Goal: Task Accomplishment & Management: Complete application form

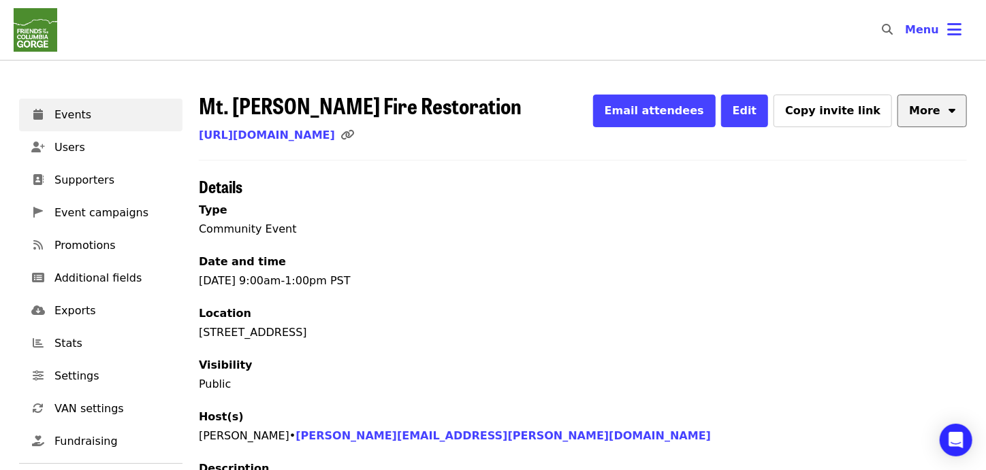
click at [947, 108] on button "More" at bounding box center [931, 111] width 69 height 33
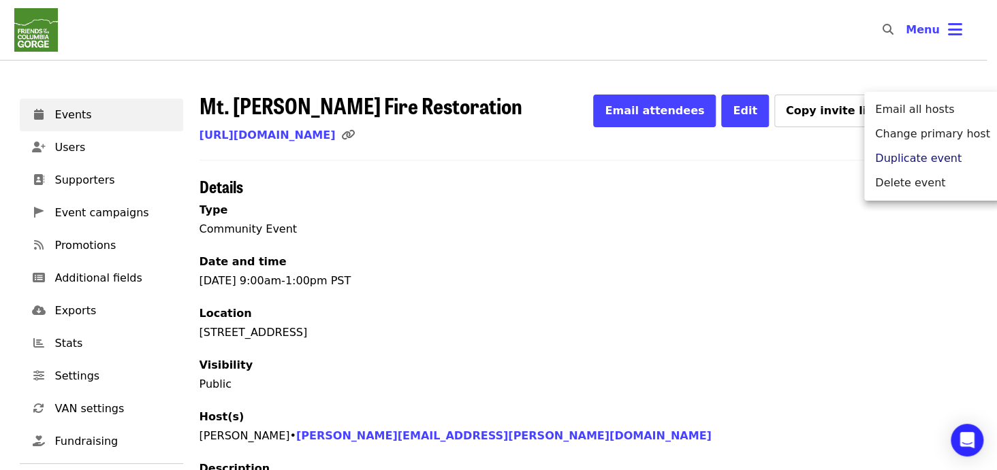
click at [925, 161] on span "Duplicate event" at bounding box center [918, 158] width 86 height 16
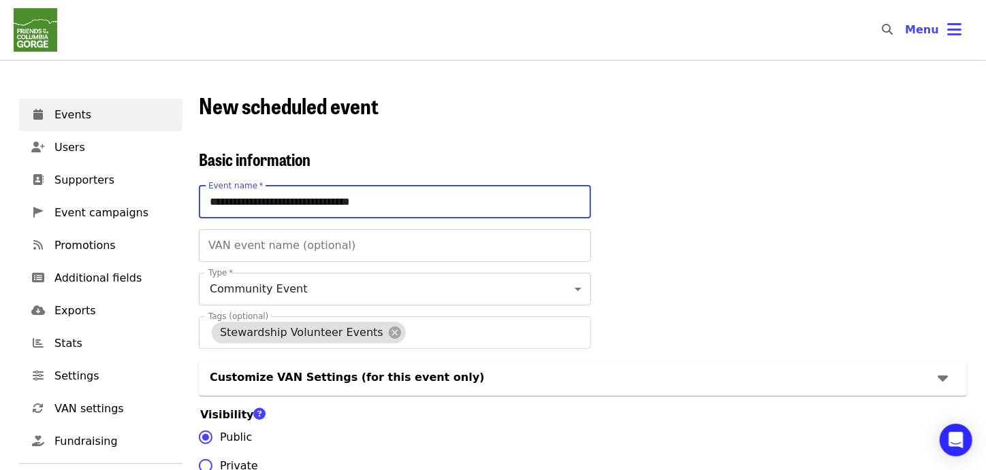
drag, startPoint x: 250, startPoint y: 202, endPoint x: 205, endPoint y: 205, distance: 45.0
click at [205, 205] on input "**********" at bounding box center [395, 202] width 392 height 33
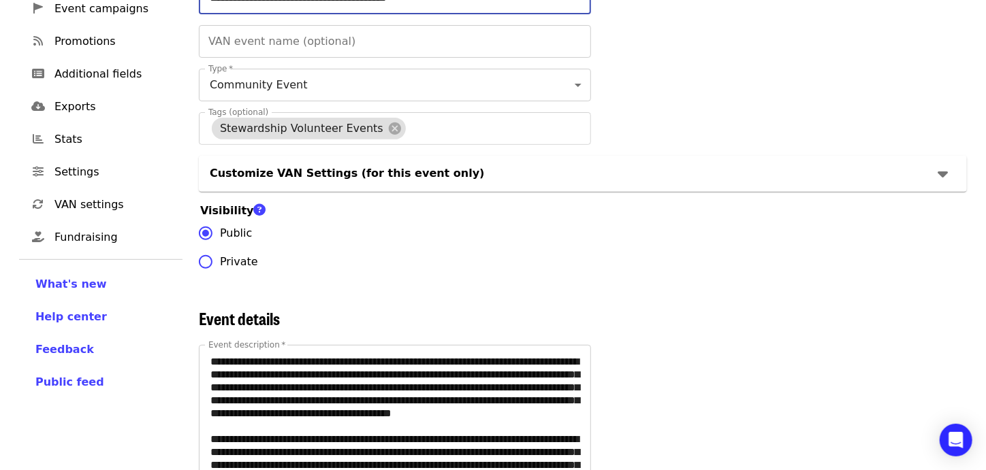
type input "**********"
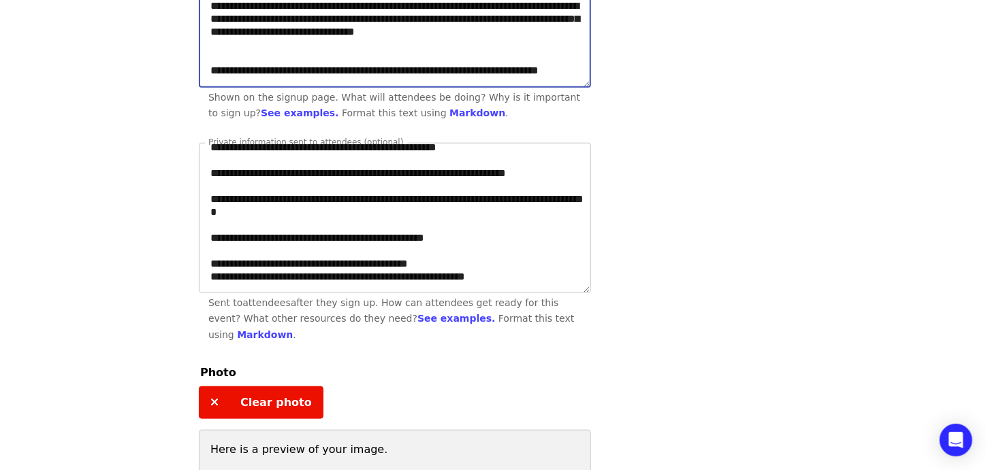
scroll to position [10, 0]
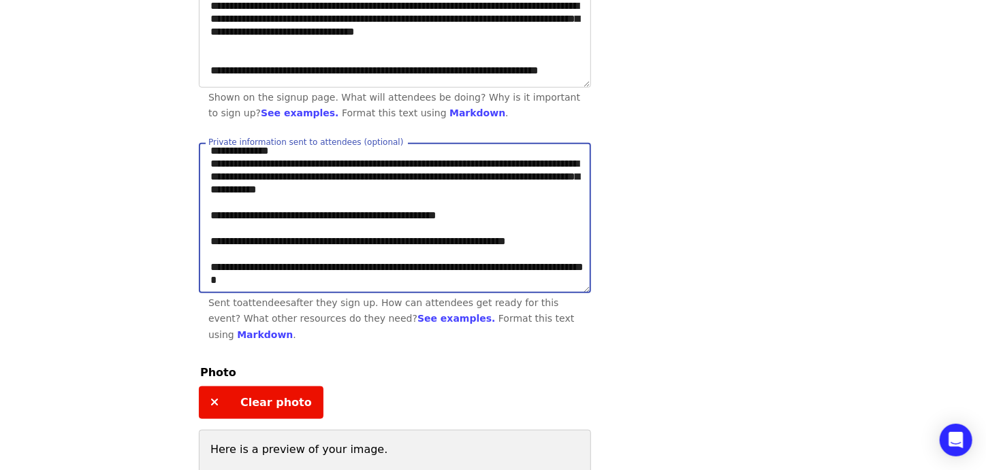
drag, startPoint x: 481, startPoint y: 173, endPoint x: 515, endPoint y: 174, distance: 33.4
click at [515, 174] on textarea "**********" at bounding box center [394, 218] width 391 height 149
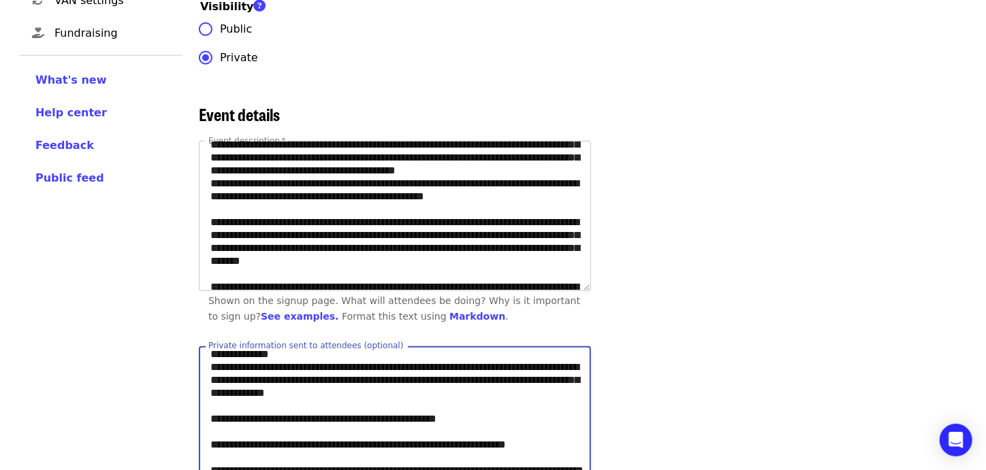
scroll to position [102, 0]
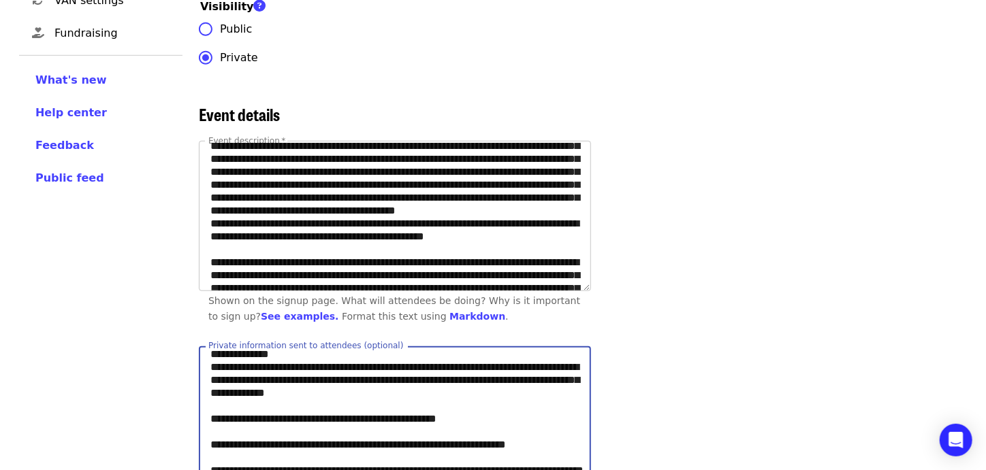
type textarea "**********"
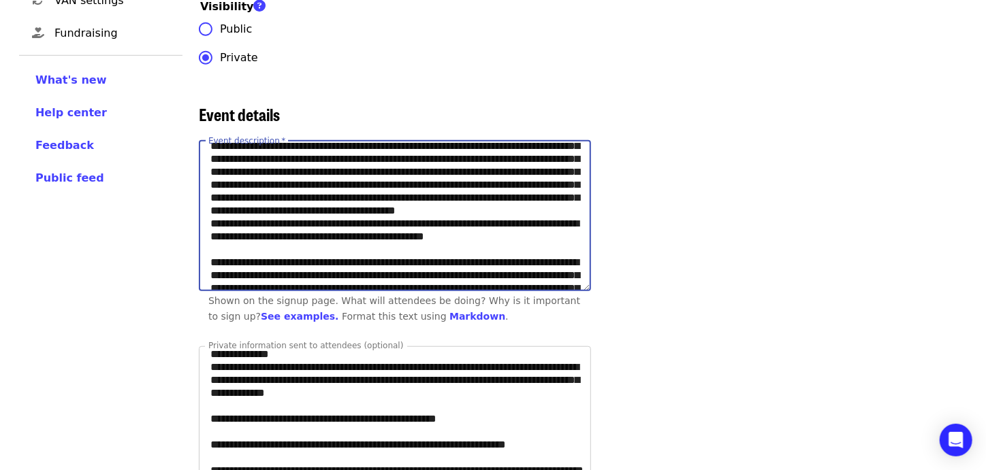
drag, startPoint x: 545, startPoint y: 195, endPoint x: 517, endPoint y: 190, distance: 28.3
click at [517, 190] on textarea "Event description   *" at bounding box center [394, 216] width 391 height 149
click at [447, 220] on textarea "Event description   *" at bounding box center [394, 216] width 391 height 149
drag, startPoint x: 386, startPoint y: 232, endPoint x: 351, endPoint y: 237, distance: 35.7
click at [351, 237] on textarea "Event description   *" at bounding box center [394, 216] width 391 height 149
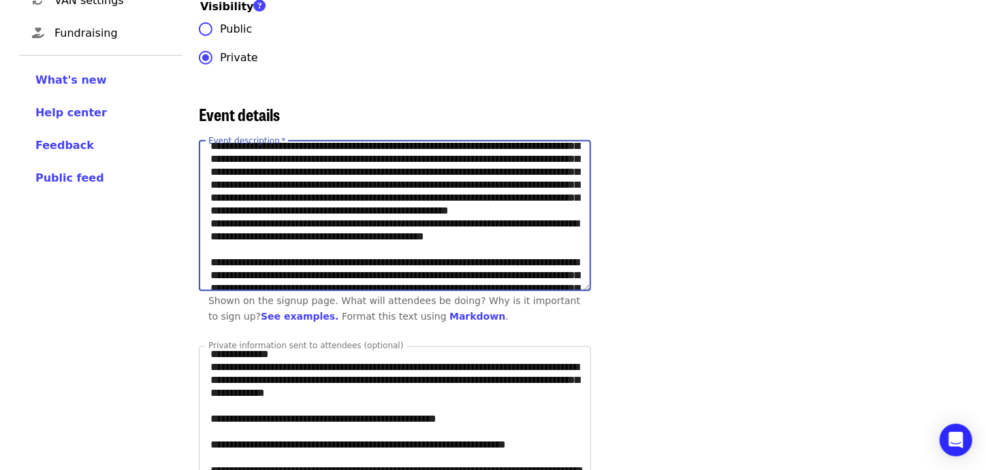
drag, startPoint x: 283, startPoint y: 263, endPoint x: 502, endPoint y: 236, distance: 220.3
click at [502, 236] on textarea "Event description   *" at bounding box center [394, 216] width 391 height 149
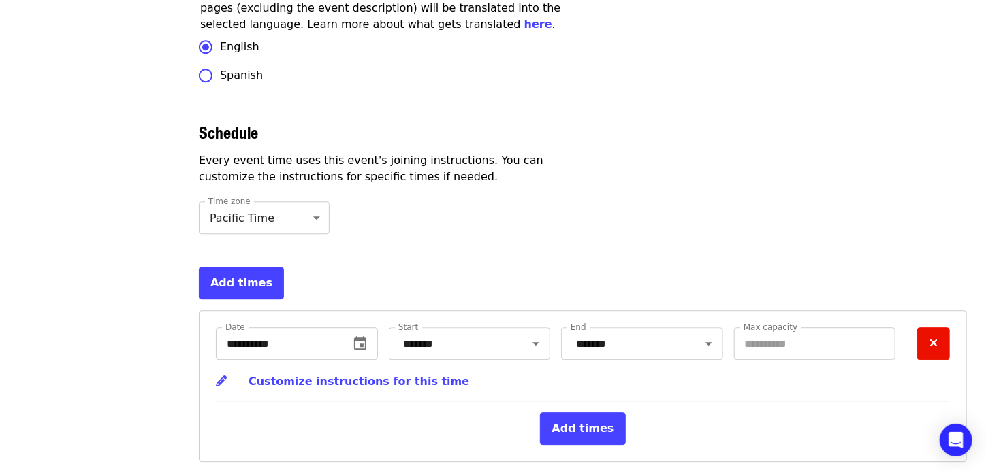
scroll to position [4296, 0]
type textarea "**********"
click at [362, 334] on icon "change date" at bounding box center [360, 342] width 16 height 16
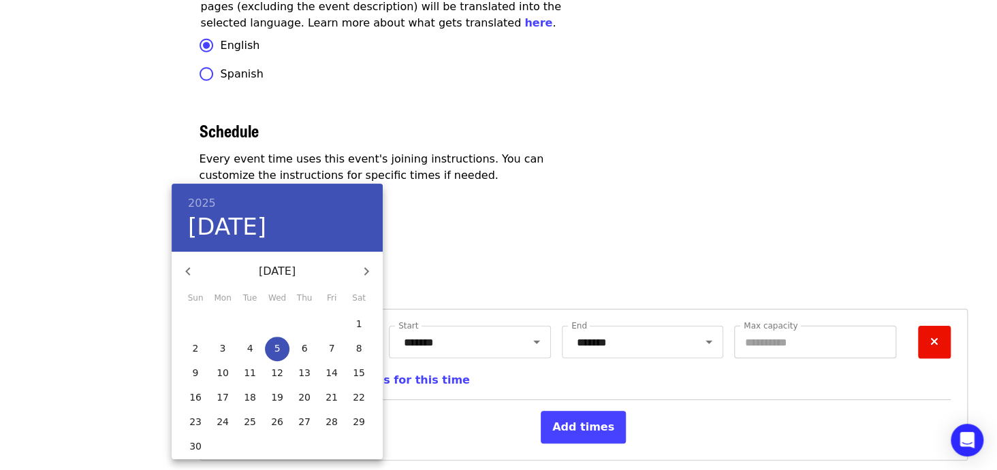
click at [246, 396] on p "18" at bounding box center [250, 398] width 12 height 14
type input "**********"
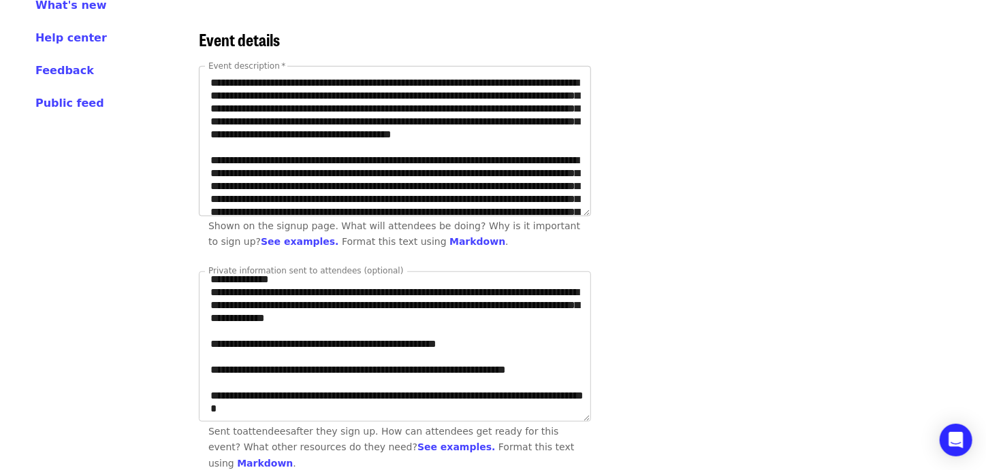
scroll to position [67, 0]
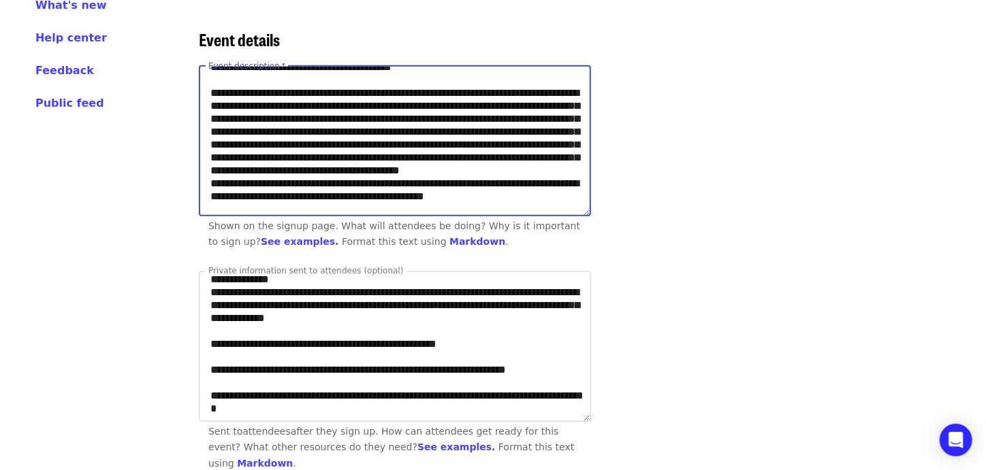
drag, startPoint x: 360, startPoint y: 140, endPoint x: 207, endPoint y: 119, distance: 154.5
click at [207, 119] on textarea "Event description   *" at bounding box center [394, 141] width 391 height 149
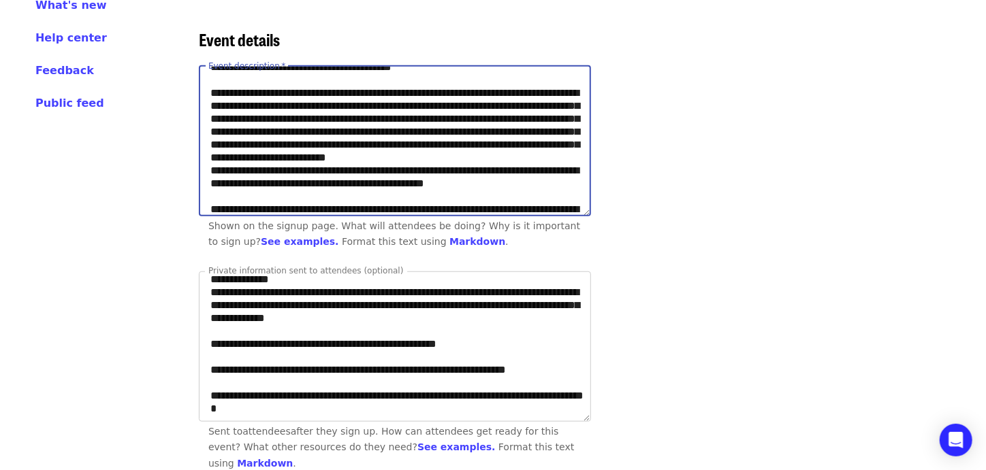
click at [398, 127] on textarea "Event description   *" at bounding box center [394, 141] width 391 height 149
click at [396, 129] on textarea "Event description   *" at bounding box center [394, 141] width 391 height 149
drag, startPoint x: 344, startPoint y: 142, endPoint x: 447, endPoint y: 127, distance: 103.8
click at [447, 127] on textarea "Event description   *" at bounding box center [394, 141] width 391 height 149
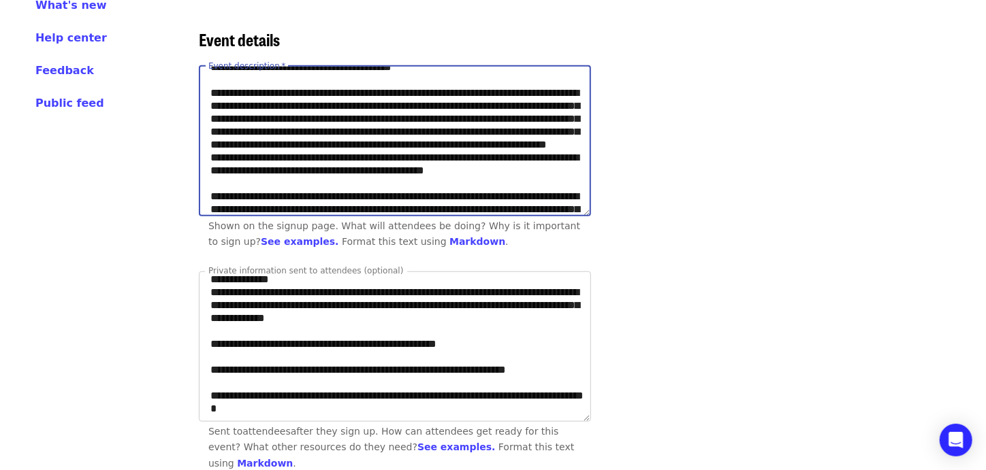
click at [532, 128] on textarea "Event description   *" at bounding box center [394, 141] width 391 height 149
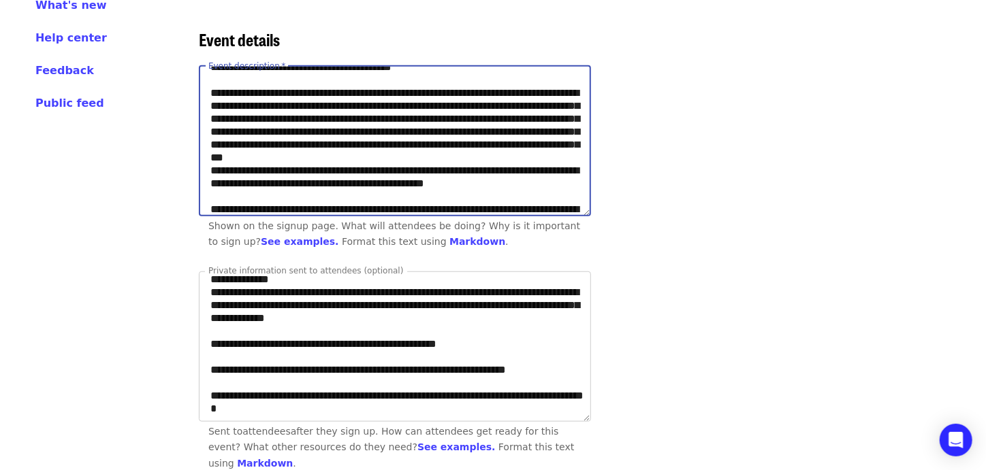
drag, startPoint x: 242, startPoint y: 143, endPoint x: 324, endPoint y: 135, distance: 82.7
click at [324, 135] on textarea "Event description   *" at bounding box center [394, 141] width 391 height 149
drag, startPoint x: 333, startPoint y: 140, endPoint x: 317, endPoint y: 140, distance: 15.7
click at [317, 140] on textarea "Event description   *" at bounding box center [394, 141] width 391 height 149
drag, startPoint x: 253, startPoint y: 167, endPoint x: 476, endPoint y: 152, distance: 223.1
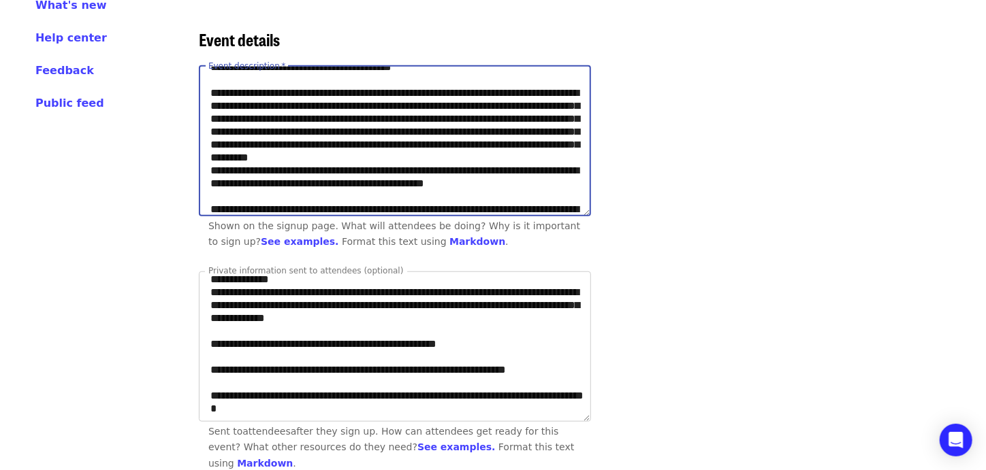
click at [476, 152] on textarea "Event description   *" at bounding box center [394, 141] width 391 height 149
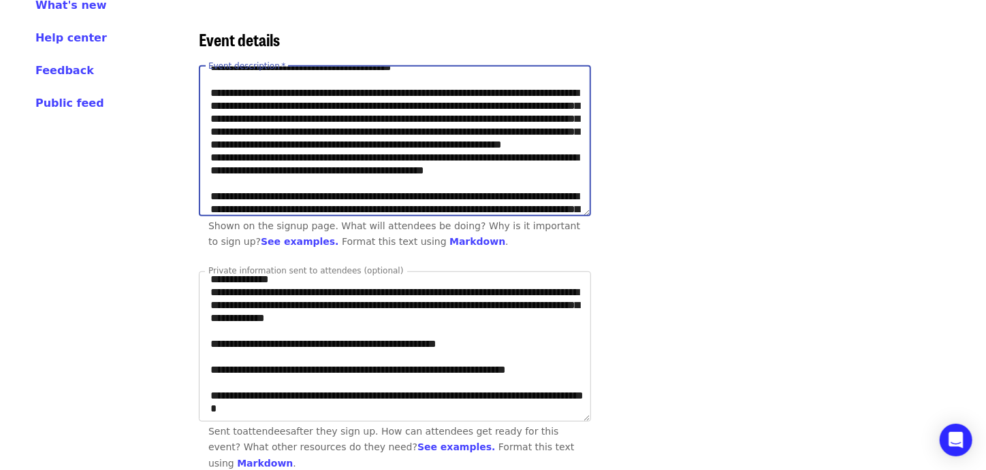
click at [256, 165] on textarea "Event description   *" at bounding box center [394, 141] width 391 height 149
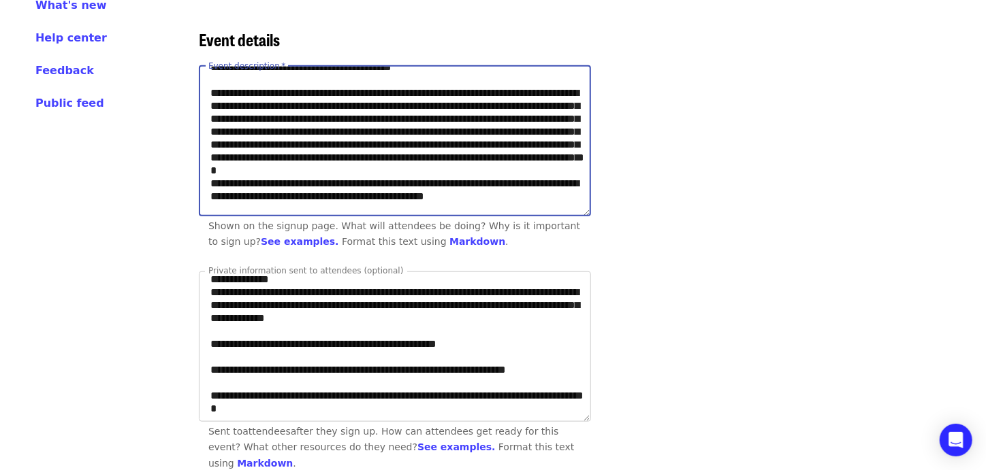
drag, startPoint x: 418, startPoint y: 180, endPoint x: 404, endPoint y: 182, distance: 14.4
click at [404, 182] on textarea "Event description   *" at bounding box center [394, 141] width 391 height 149
click at [342, 182] on textarea "Event description   *" at bounding box center [394, 141] width 391 height 149
drag, startPoint x: 233, startPoint y: 178, endPoint x: 502, endPoint y: 163, distance: 269.3
click at [502, 163] on textarea "Event description   *" at bounding box center [394, 141] width 391 height 149
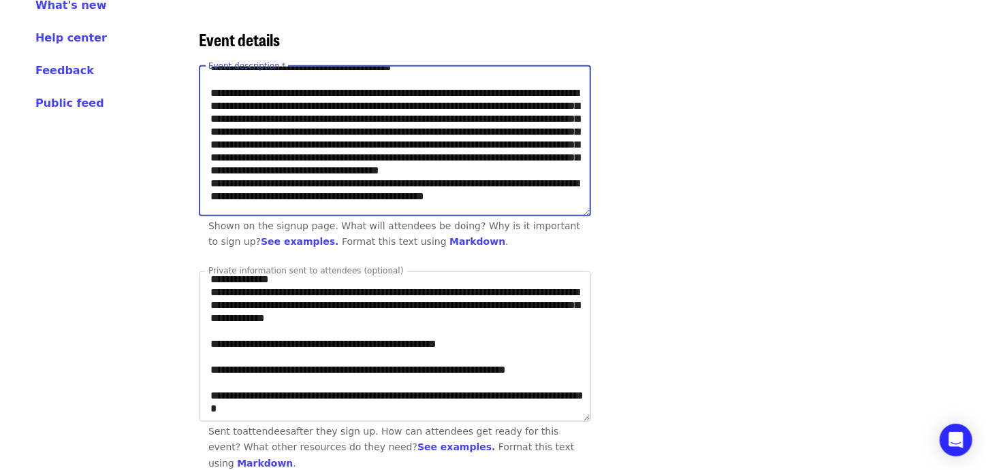
click at [472, 179] on textarea "Event description   *" at bounding box center [394, 141] width 391 height 149
click at [251, 176] on textarea "Event description   *" at bounding box center [394, 141] width 391 height 149
click at [244, 179] on textarea "Event description   *" at bounding box center [394, 141] width 391 height 149
drag, startPoint x: 499, startPoint y: 167, endPoint x: 469, endPoint y: 167, distance: 30.0
click at [469, 167] on textarea "Event description   *" at bounding box center [394, 141] width 391 height 149
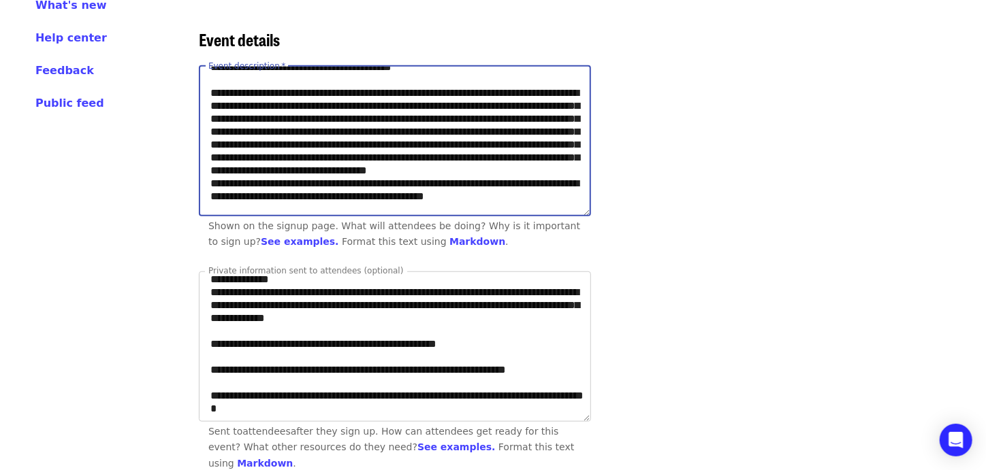
drag, startPoint x: 293, startPoint y: 179, endPoint x: 345, endPoint y: 177, distance: 51.8
click at [345, 177] on textarea "Event description   *" at bounding box center [394, 141] width 391 height 149
drag, startPoint x: 352, startPoint y: 180, endPoint x: 238, endPoint y: 180, distance: 113.7
click at [238, 180] on textarea "Event description   *" at bounding box center [394, 141] width 391 height 149
click at [246, 191] on textarea "Event description   *" at bounding box center [394, 141] width 391 height 149
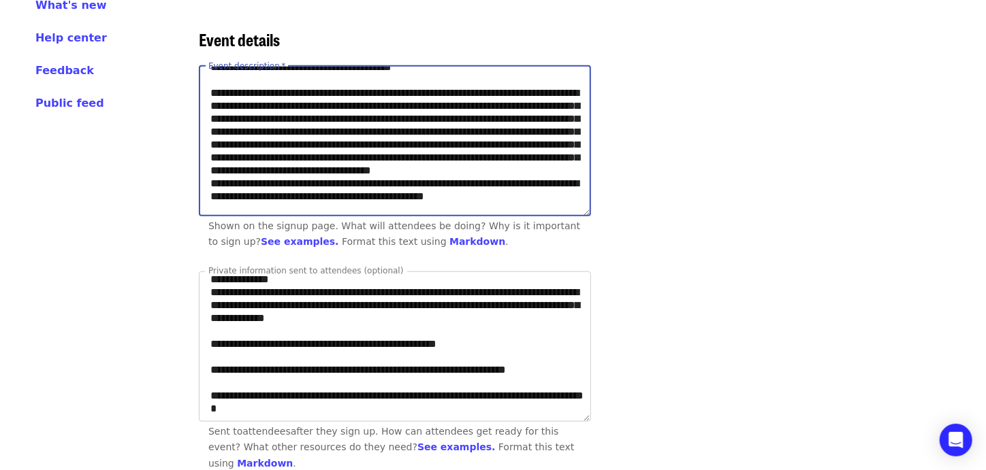
drag, startPoint x: 442, startPoint y: 180, endPoint x: 419, endPoint y: 182, distance: 22.5
click at [419, 182] on textarea "Event description   *" at bounding box center [394, 141] width 391 height 149
drag, startPoint x: 274, startPoint y: 214, endPoint x: 277, endPoint y: 195, distance: 18.7
click at [277, 195] on textarea "Event description   *" at bounding box center [394, 141] width 391 height 149
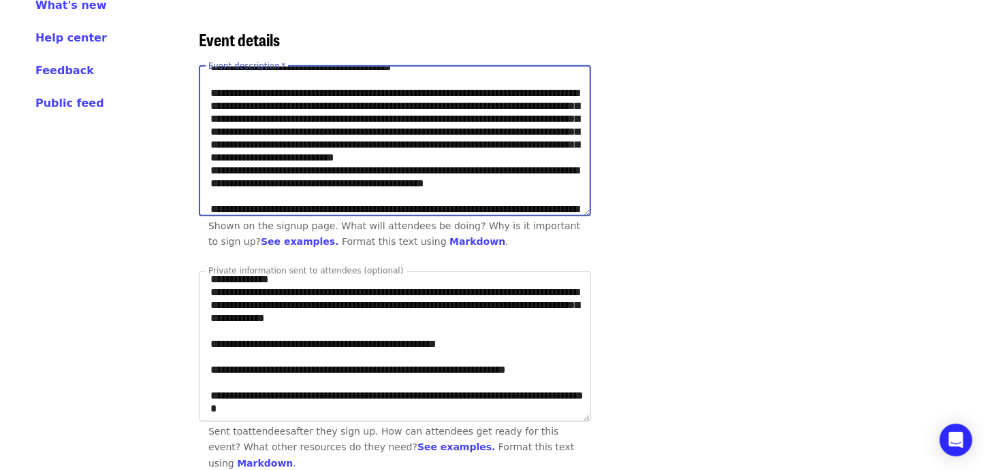
scroll to position [136, 0]
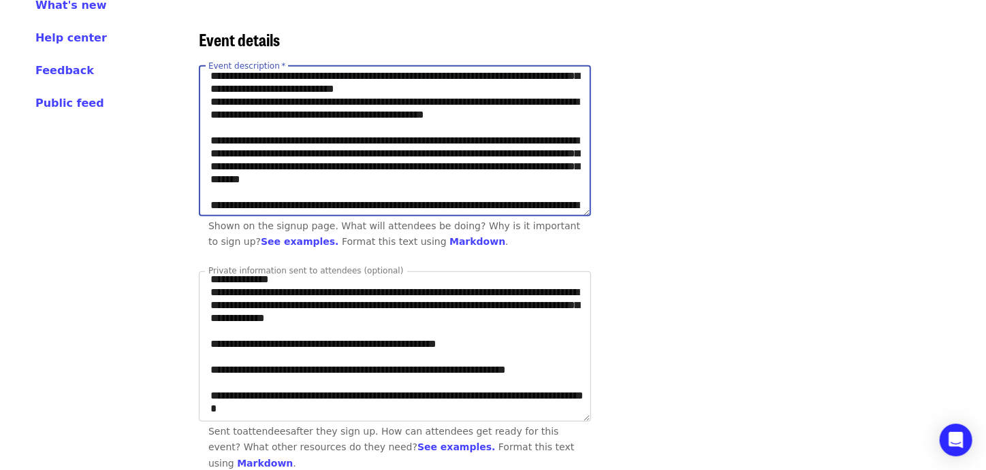
drag, startPoint x: 383, startPoint y: 140, endPoint x: 213, endPoint y: 137, distance: 170.2
click at [213, 137] on textarea "Event description   *" at bounding box center [394, 141] width 391 height 149
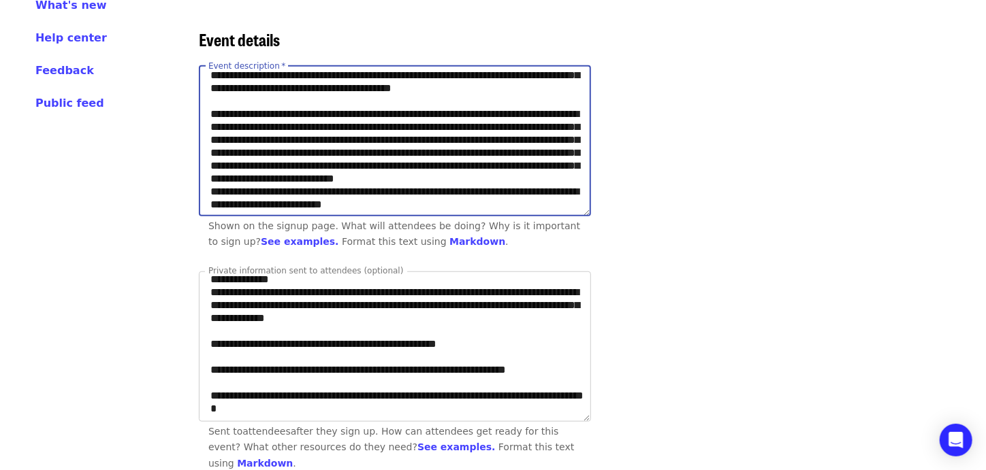
scroll to position [67, 0]
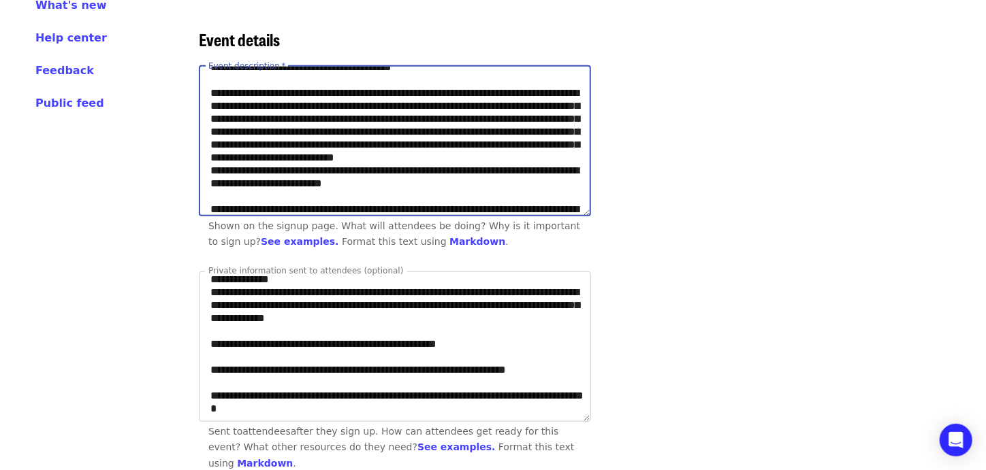
click at [503, 194] on textarea "Event description   *" at bounding box center [394, 141] width 391 height 149
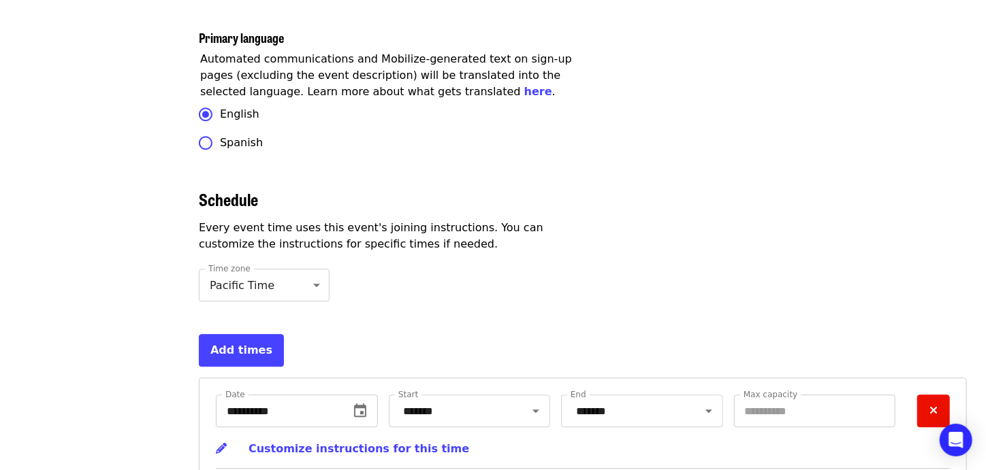
scroll to position [4296, 0]
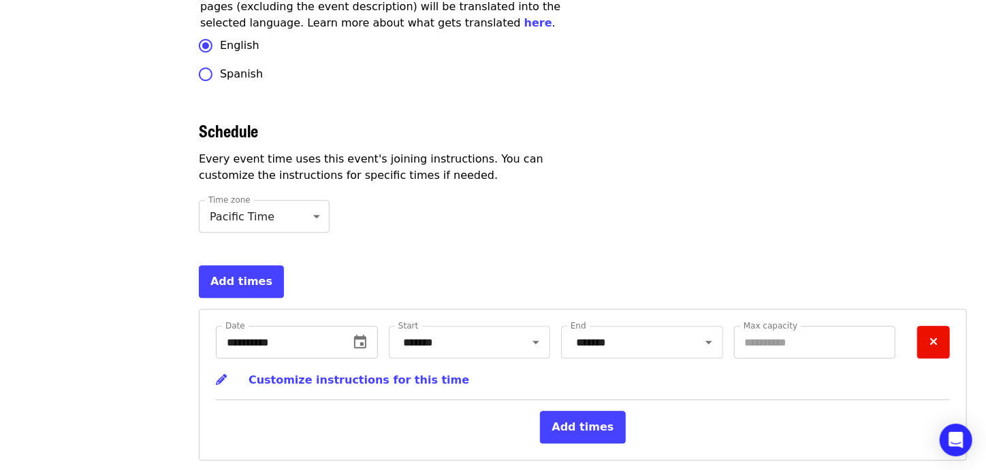
type textarea "**********"
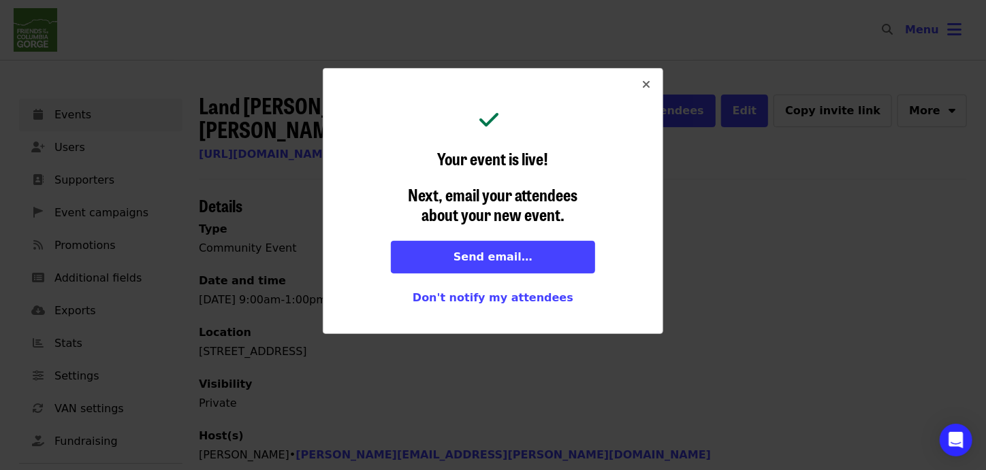
click at [649, 80] on icon "times icon" at bounding box center [646, 84] width 8 height 13
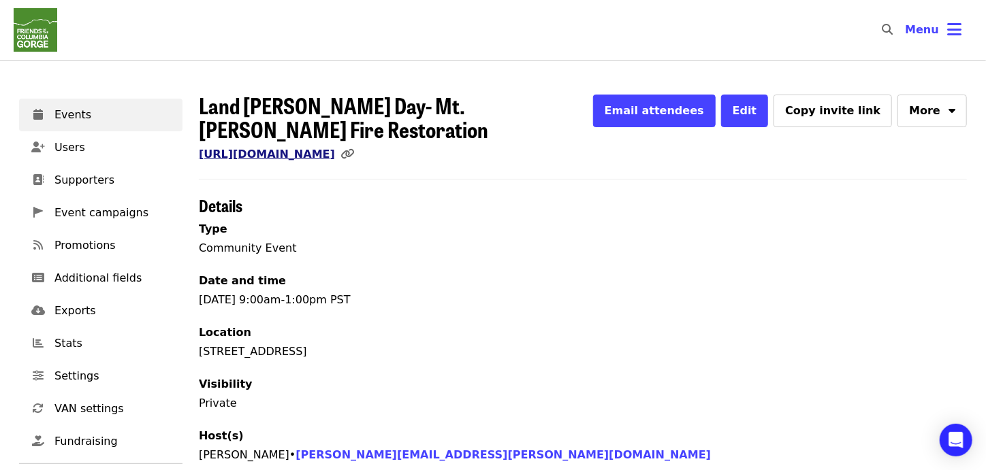
click at [335, 148] on link "[URL][DOMAIN_NAME]" at bounding box center [267, 154] width 136 height 13
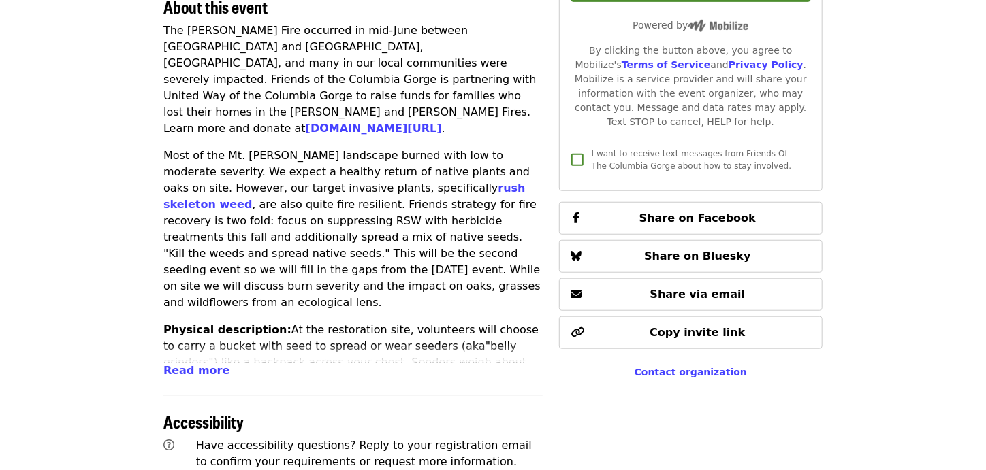
scroll to position [477, 0]
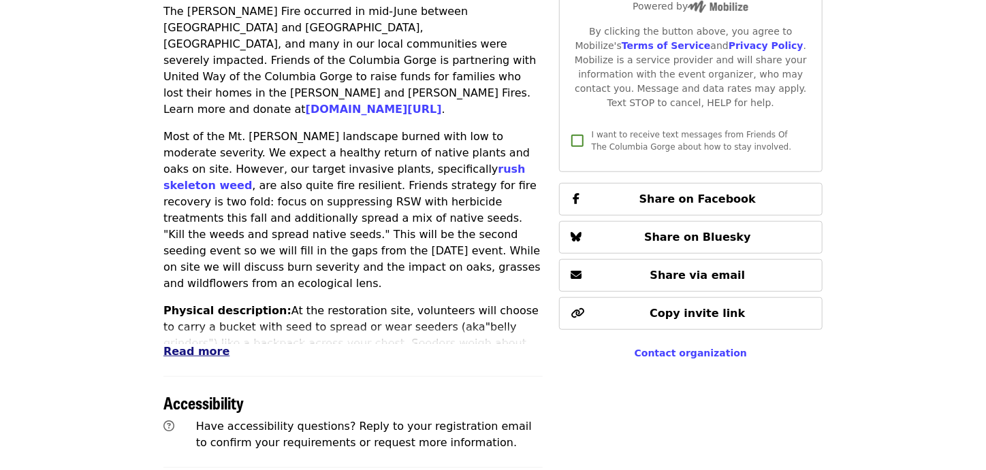
click at [197, 352] on span "Read more" at bounding box center [196, 351] width 66 height 13
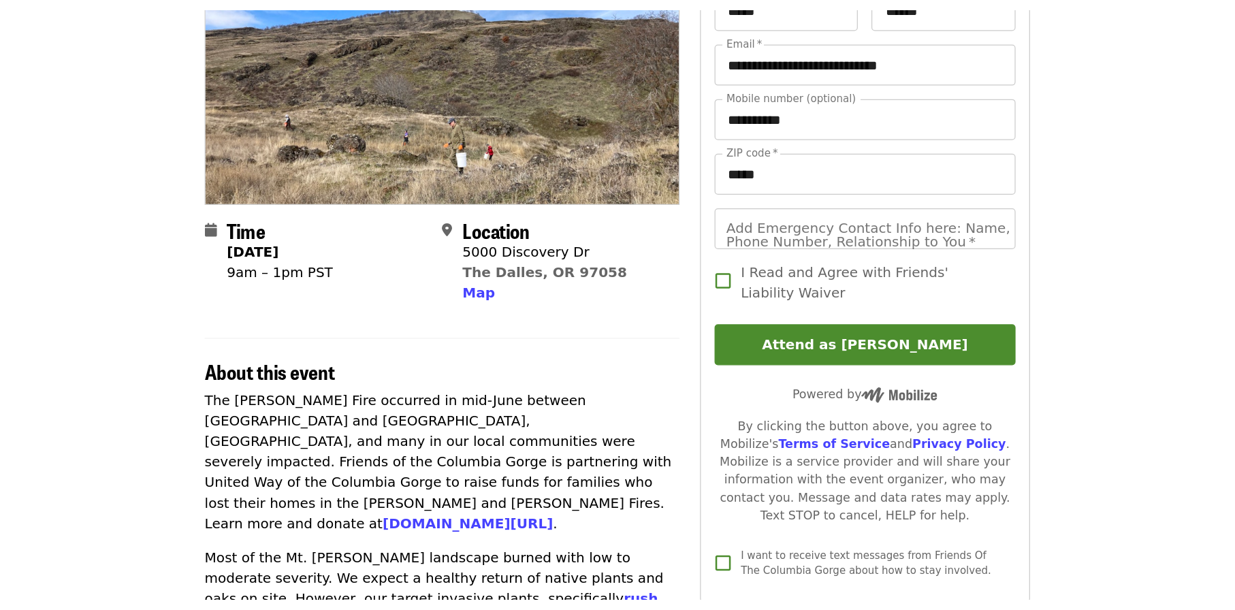
scroll to position [0, 0]
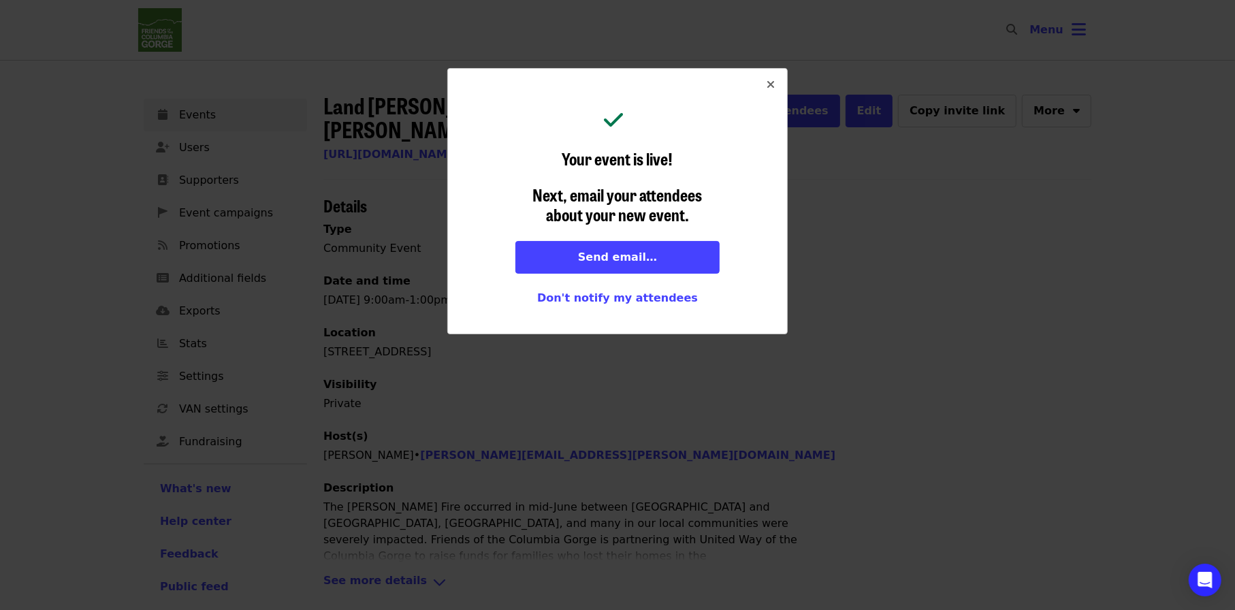
click at [776, 84] on button "Close" at bounding box center [770, 85] width 33 height 33
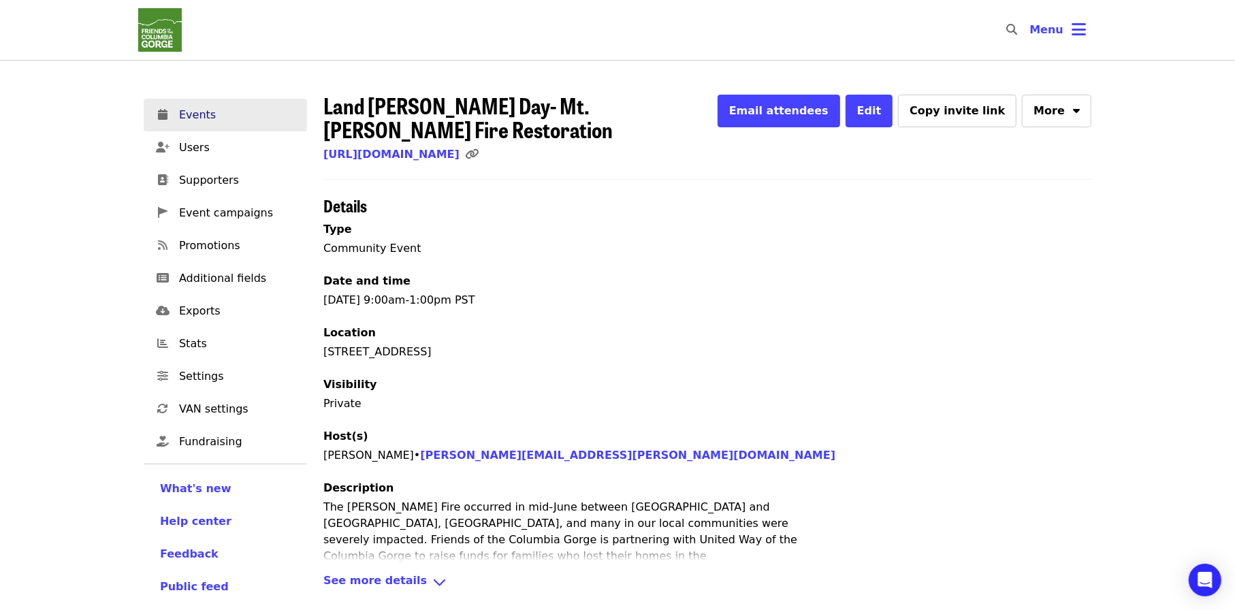
click at [223, 116] on span "Events" at bounding box center [237, 115] width 117 height 16
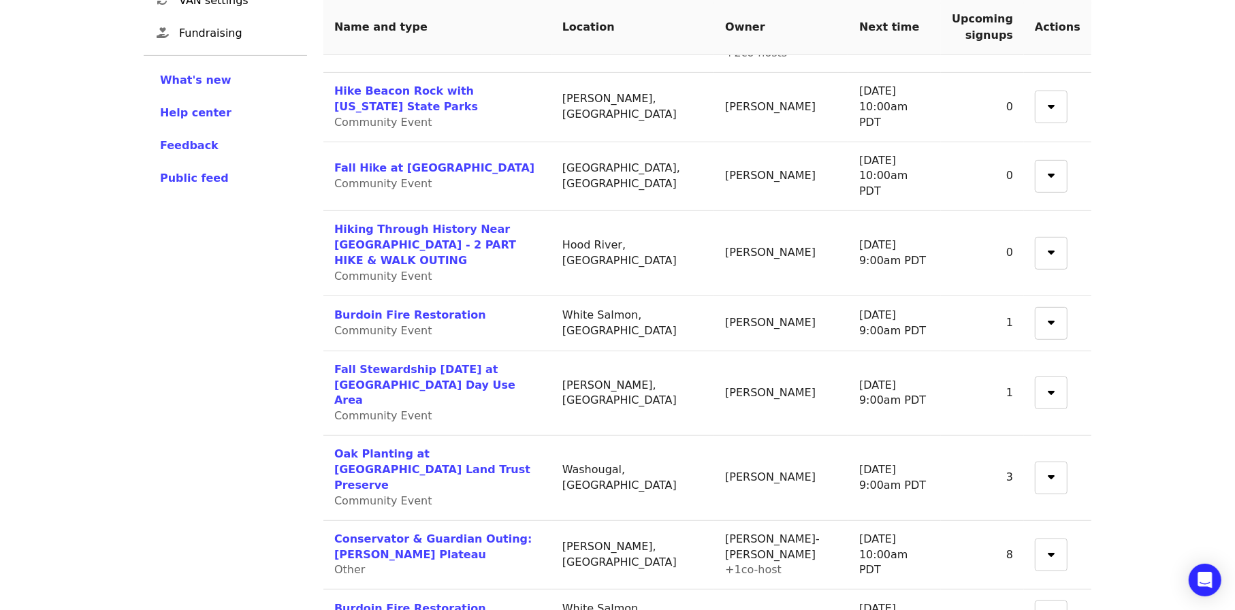
scroll to position [477, 0]
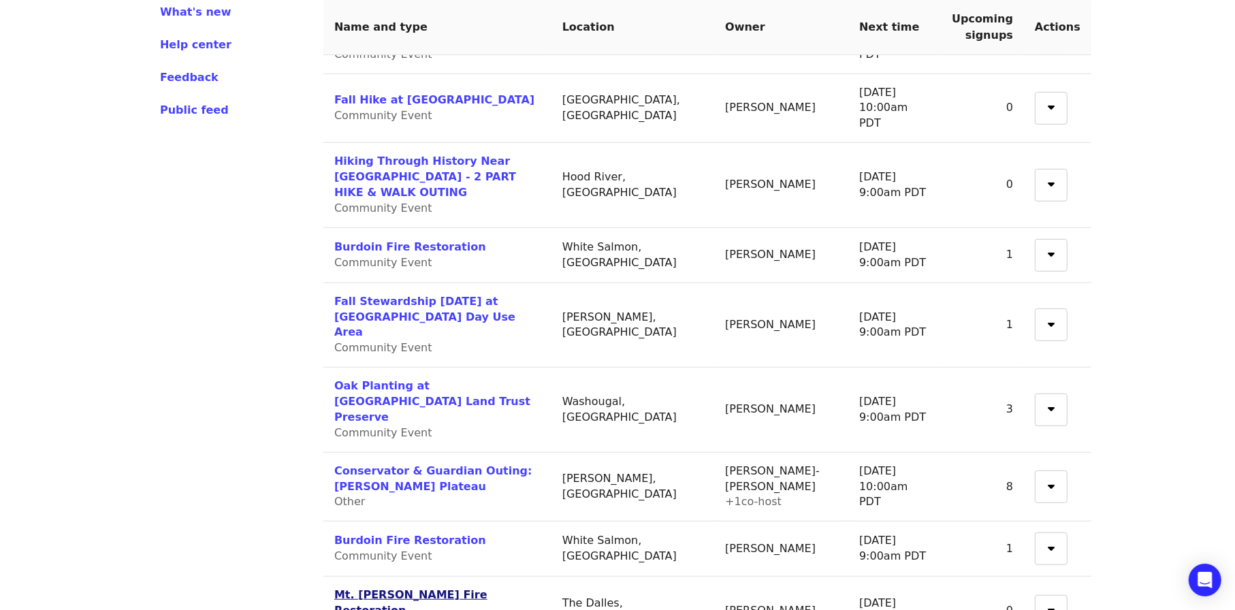
click at [449, 470] on link "Mt. [PERSON_NAME] Fire Restoration" at bounding box center [410, 602] width 153 height 29
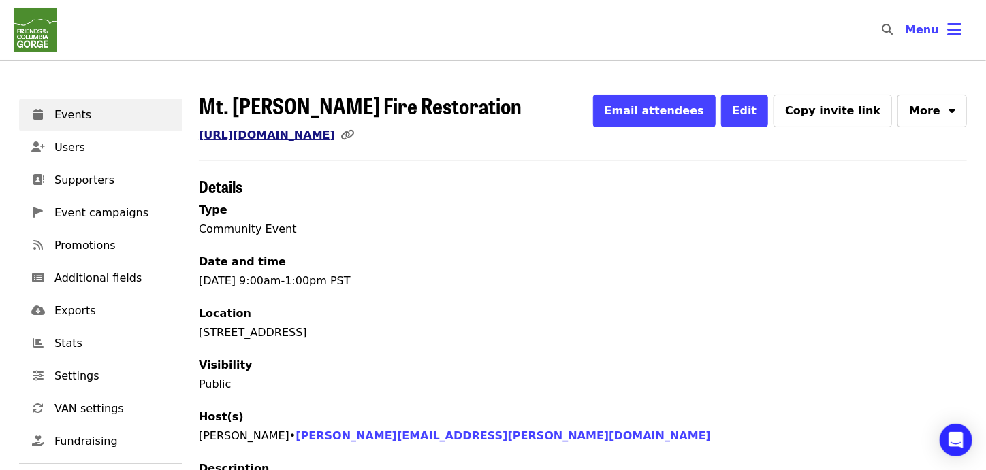
click at [294, 134] on link "[URL][DOMAIN_NAME]" at bounding box center [267, 135] width 136 height 13
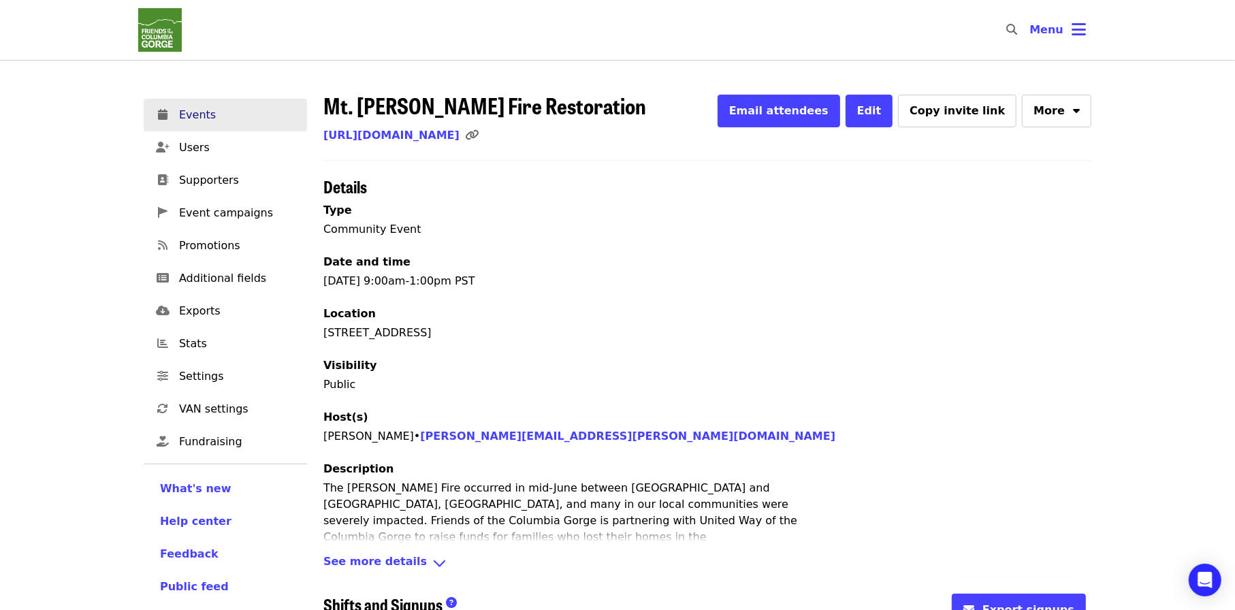
click at [225, 122] on span "Events" at bounding box center [237, 115] width 117 height 16
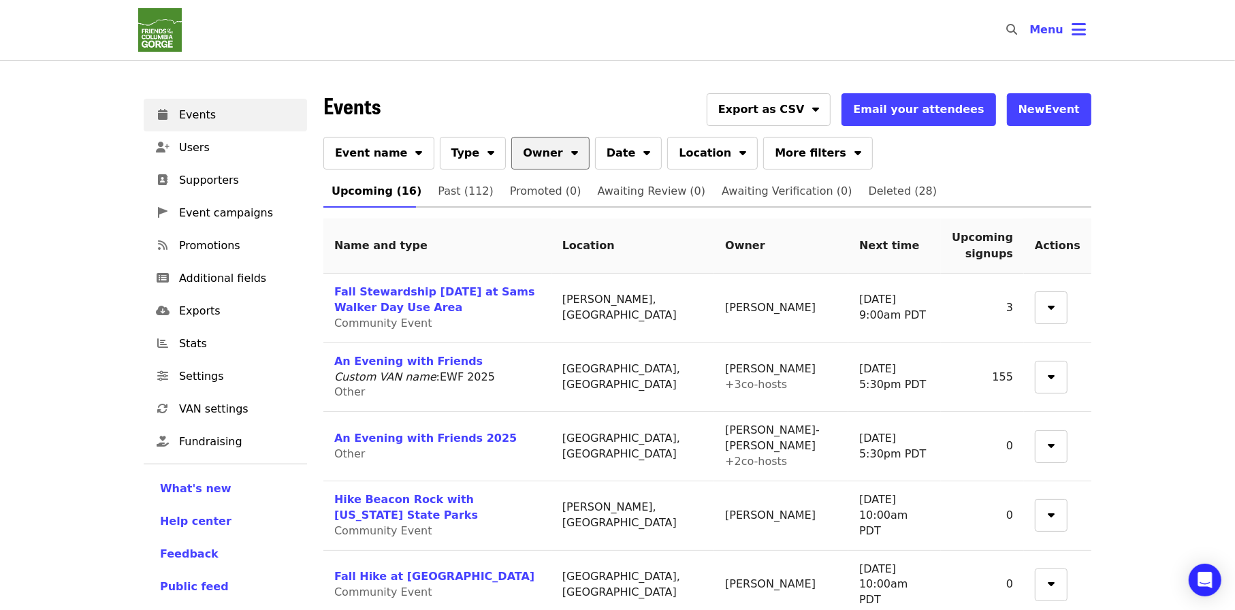
click at [534, 155] on span "Owner" at bounding box center [543, 153] width 40 height 16
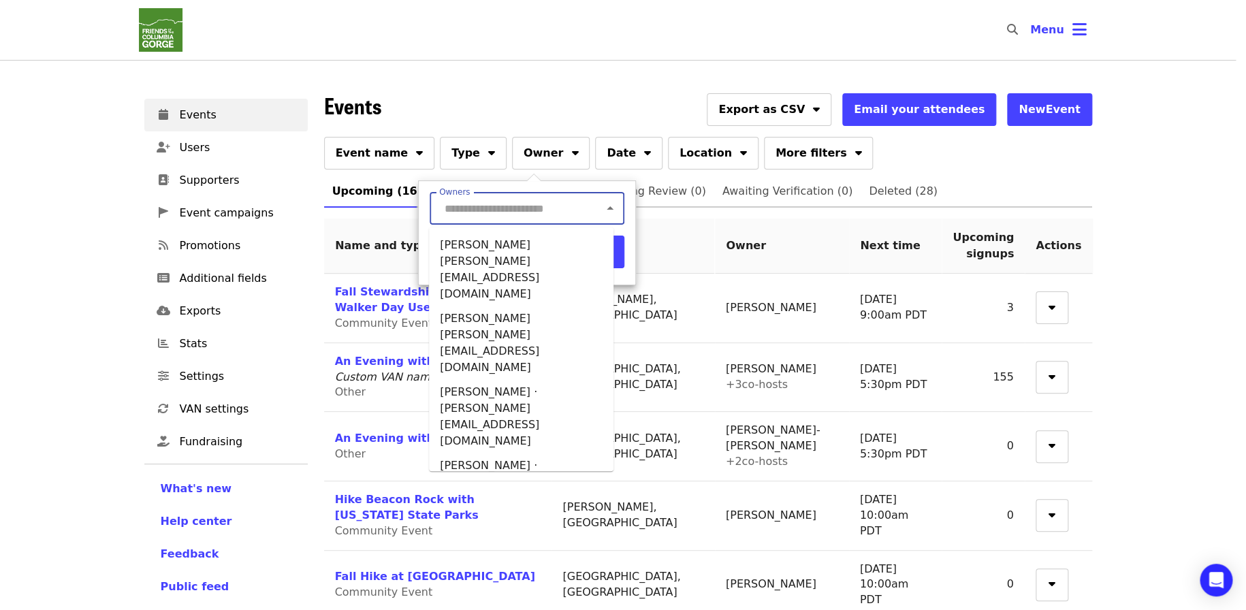
click at [521, 214] on input "Owners" at bounding box center [507, 208] width 134 height 26
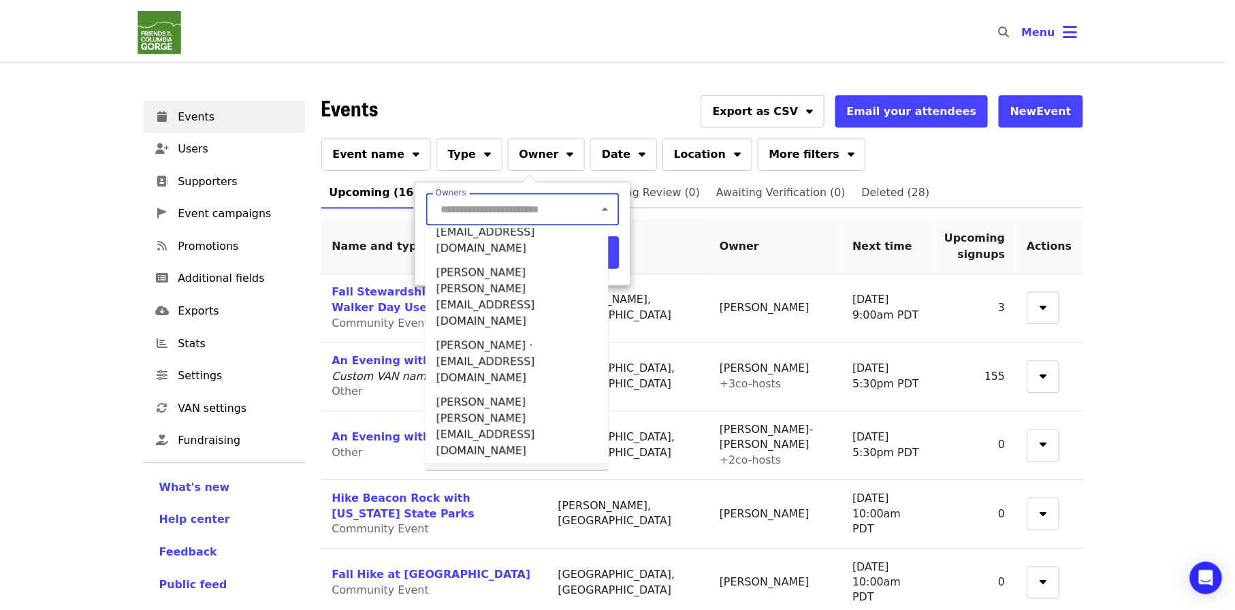
scroll to position [379, 0]
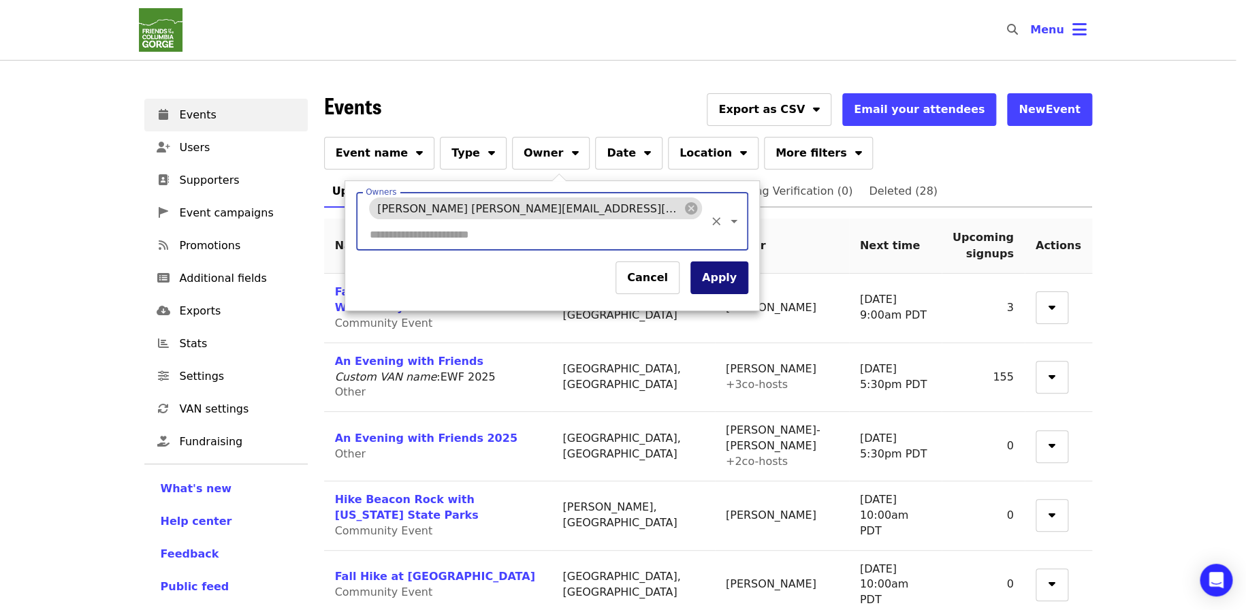
click at [690, 262] on button "Apply" at bounding box center [719, 277] width 58 height 33
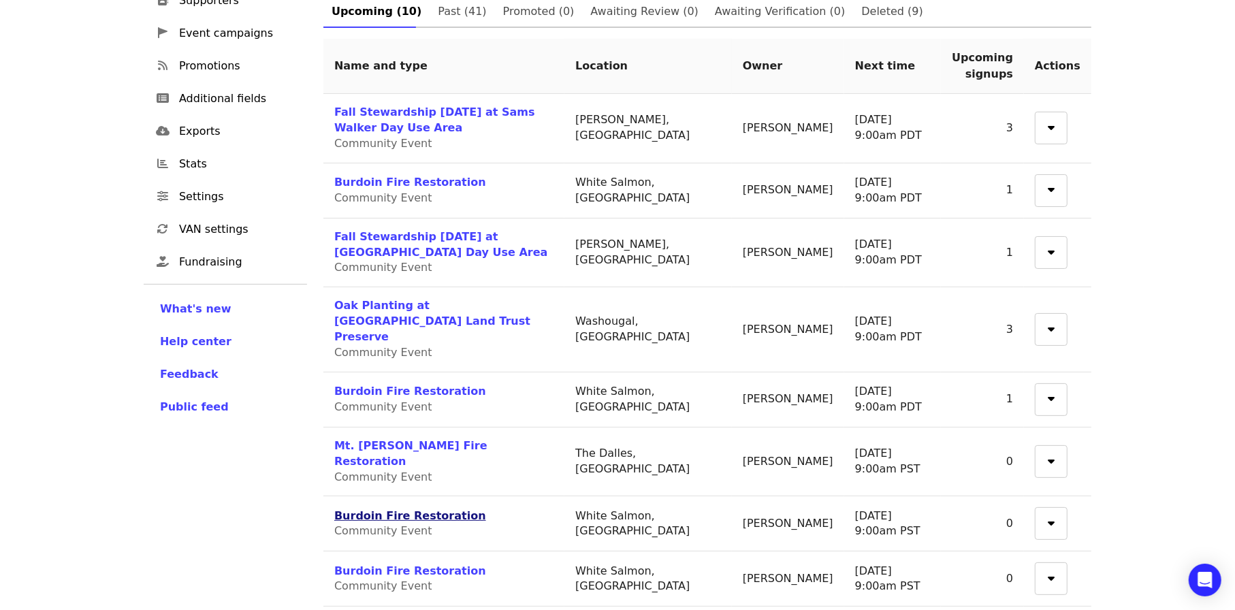
scroll to position [179, 0]
click at [370, 300] on link "Oak Planting at [GEOGRAPHIC_DATA] Land Trust Preserve" at bounding box center [432, 322] width 196 height 44
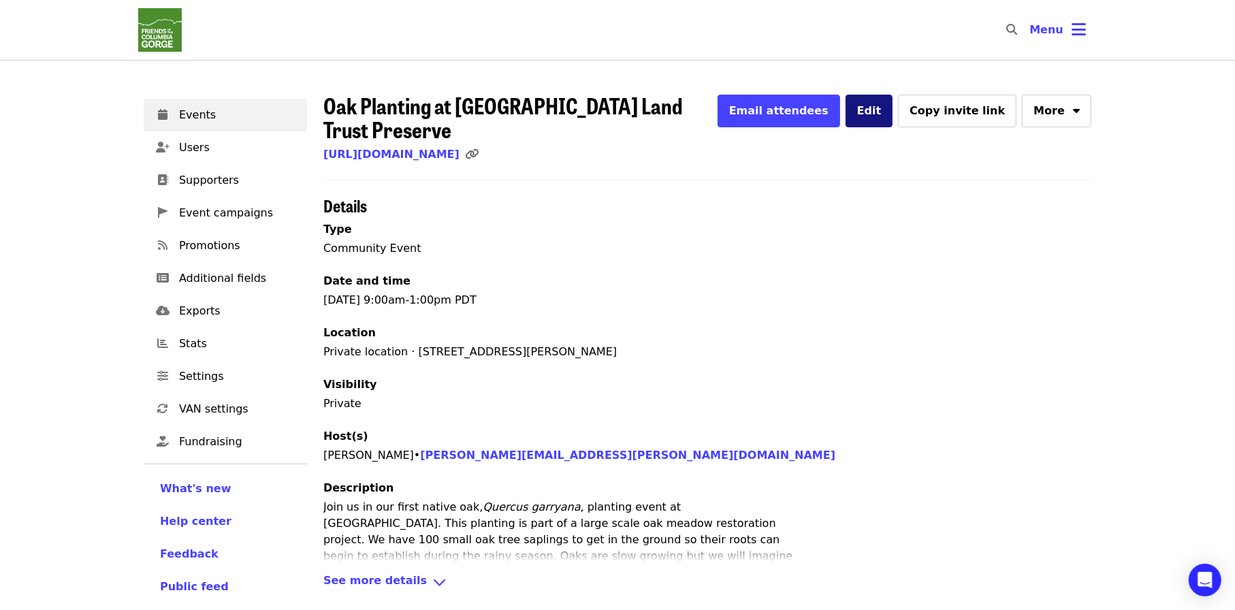
click at [882, 114] on span "Edit" at bounding box center [869, 110] width 25 height 13
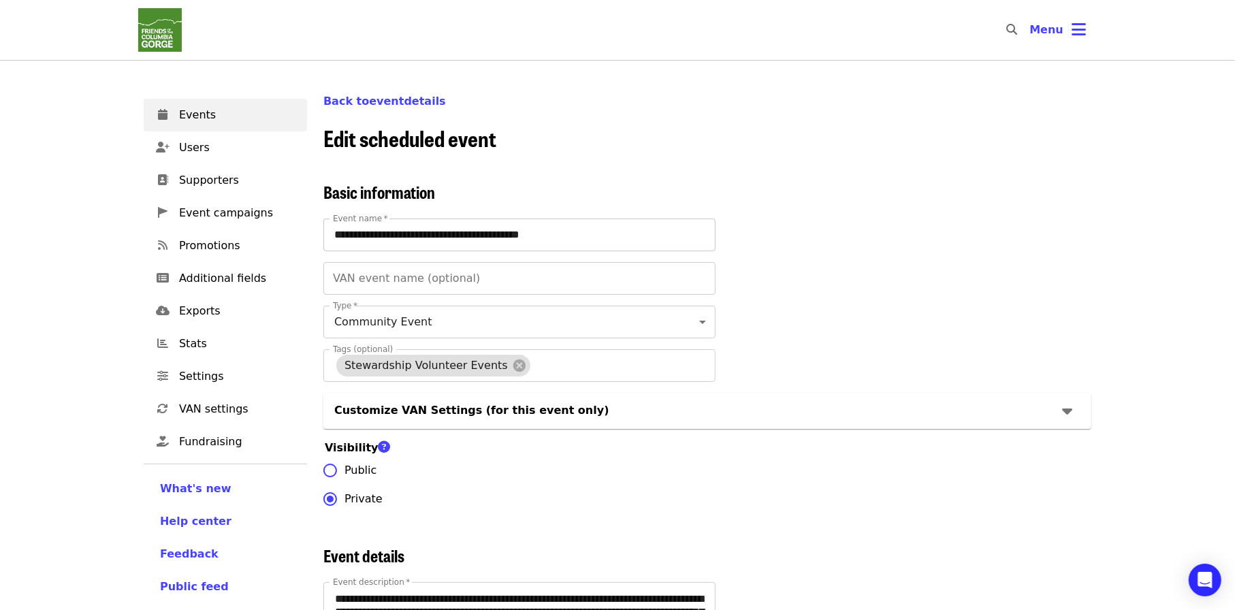
click at [335, 234] on input "**********" at bounding box center [519, 235] width 392 height 33
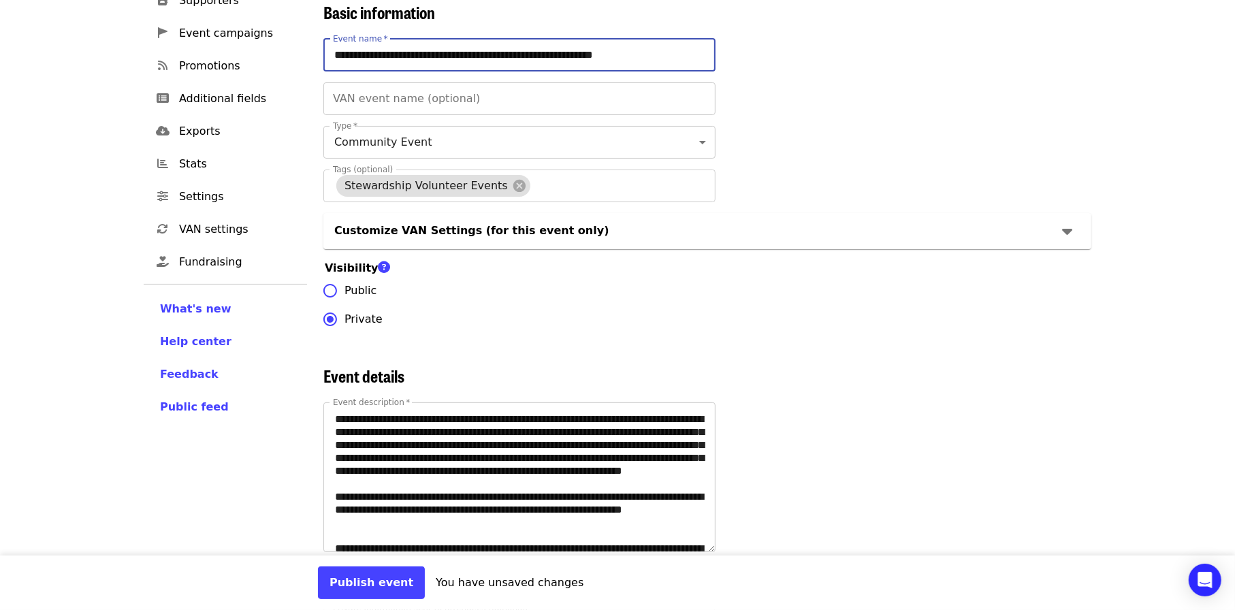
scroll to position [204, 0]
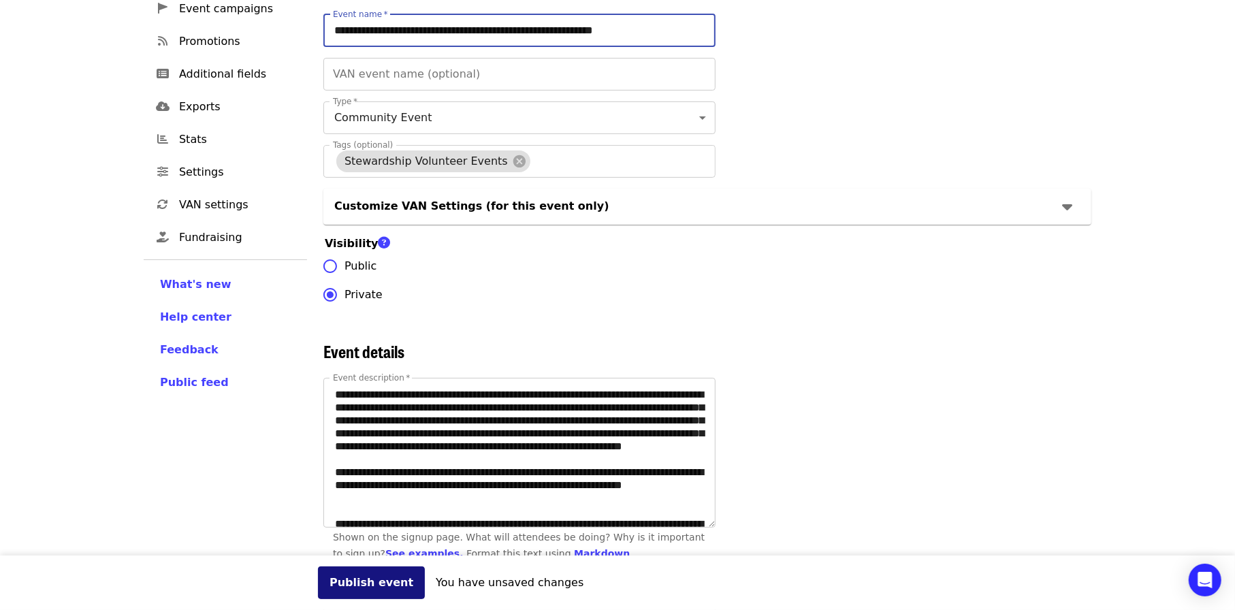
type input "**********"
click at [367, 470] on button "Publish event" at bounding box center [371, 582] width 107 height 33
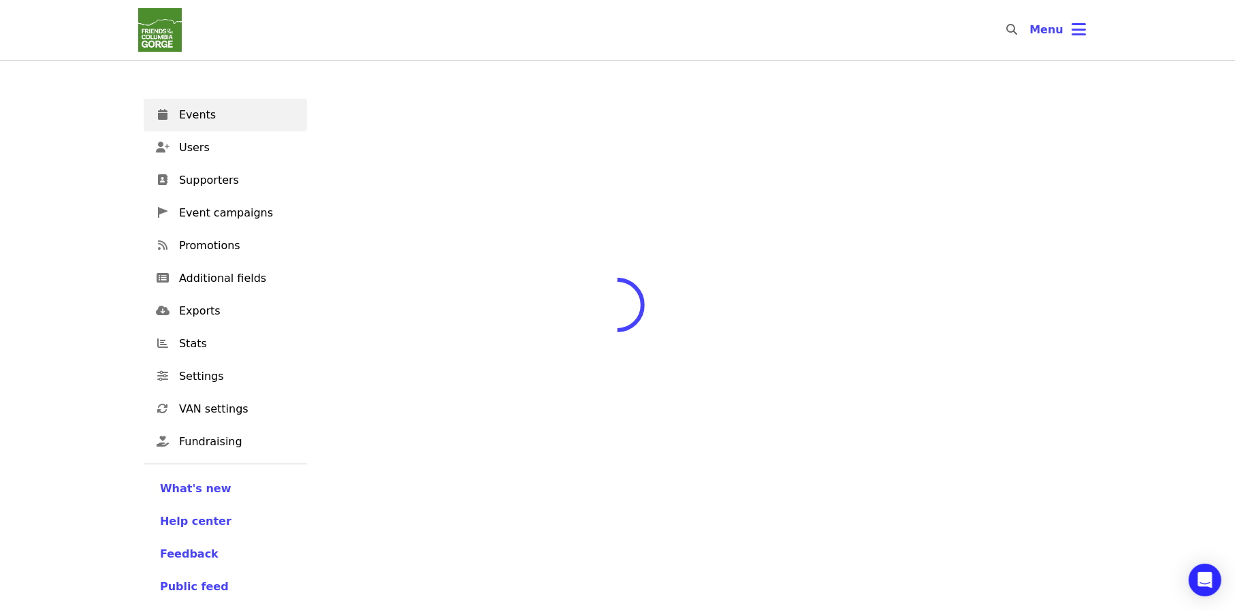
scroll to position [118, 0]
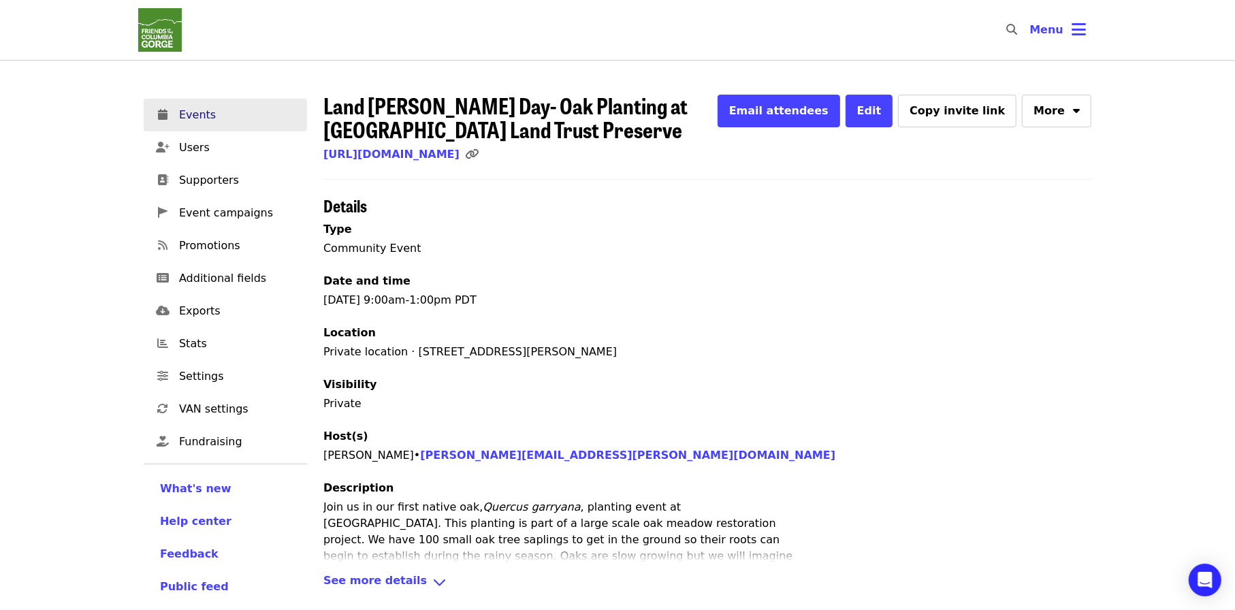
click at [218, 119] on span "Events" at bounding box center [237, 115] width 117 height 16
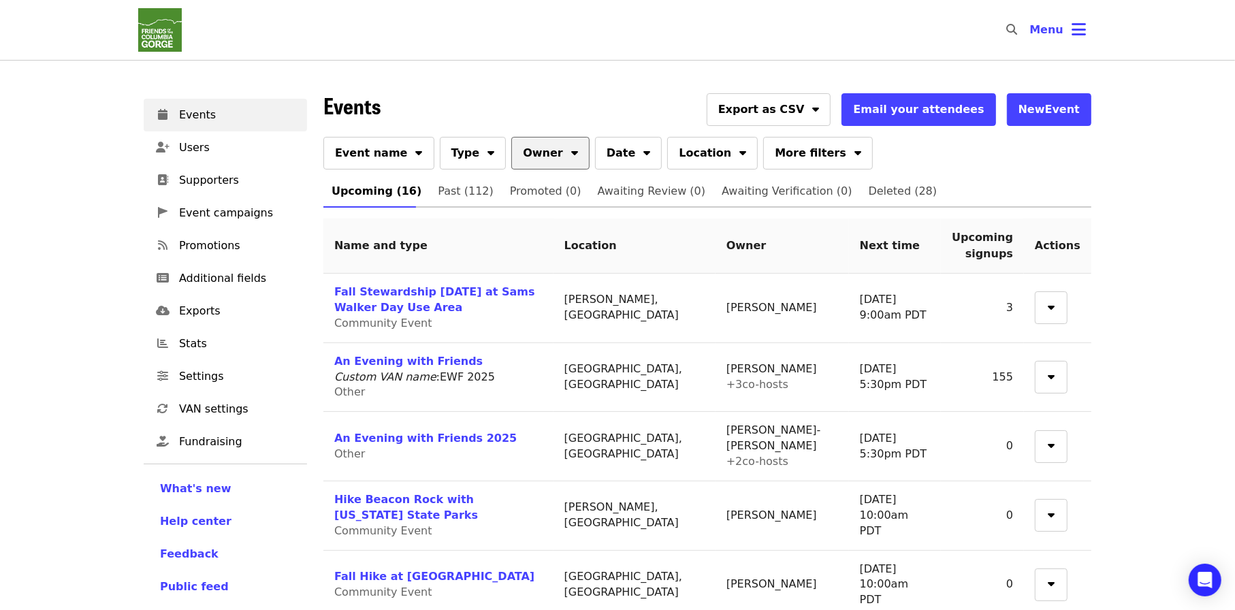
click at [571, 151] on icon "sort-down icon" at bounding box center [574, 150] width 7 height 13
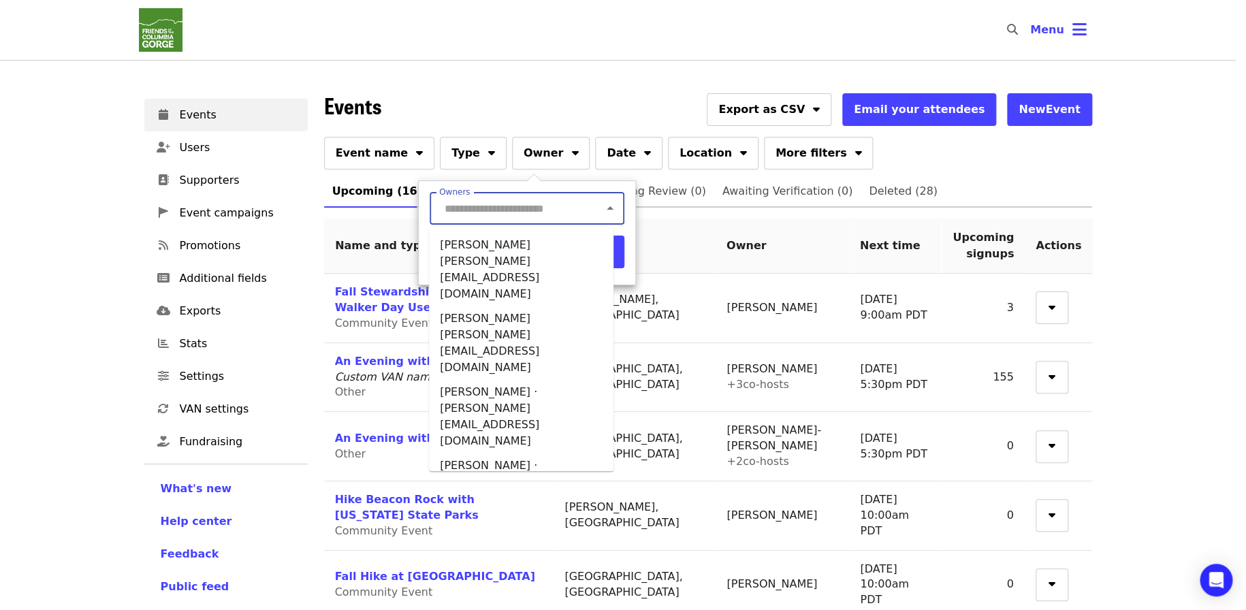
click at [534, 206] on input "Owners" at bounding box center [507, 208] width 134 height 26
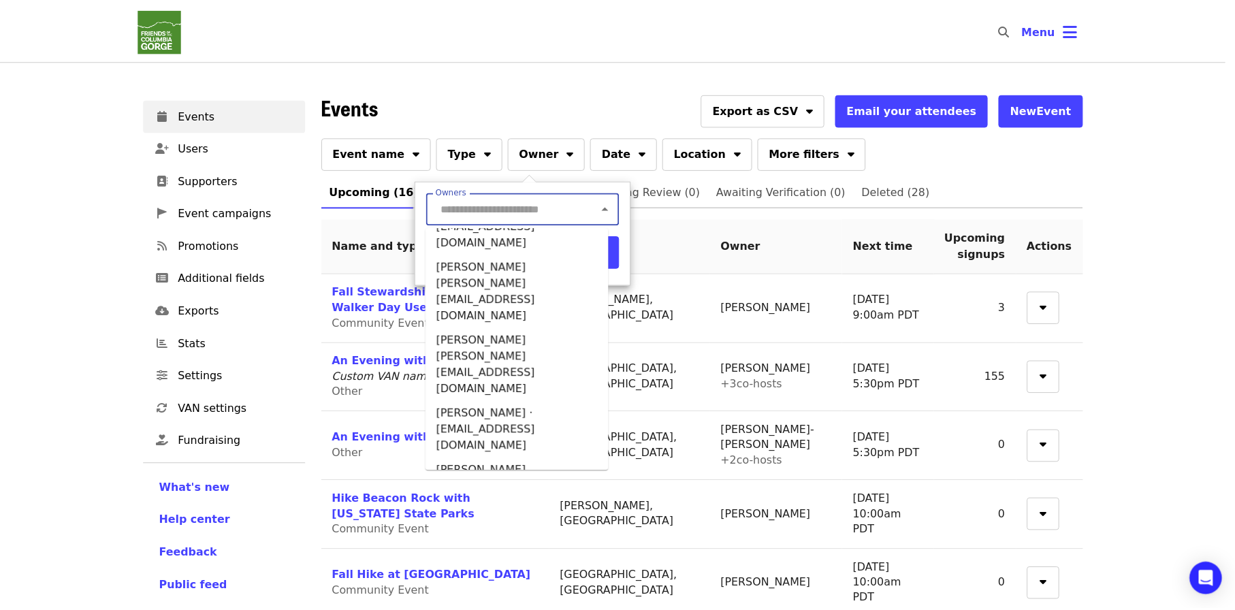
scroll to position [379, 0]
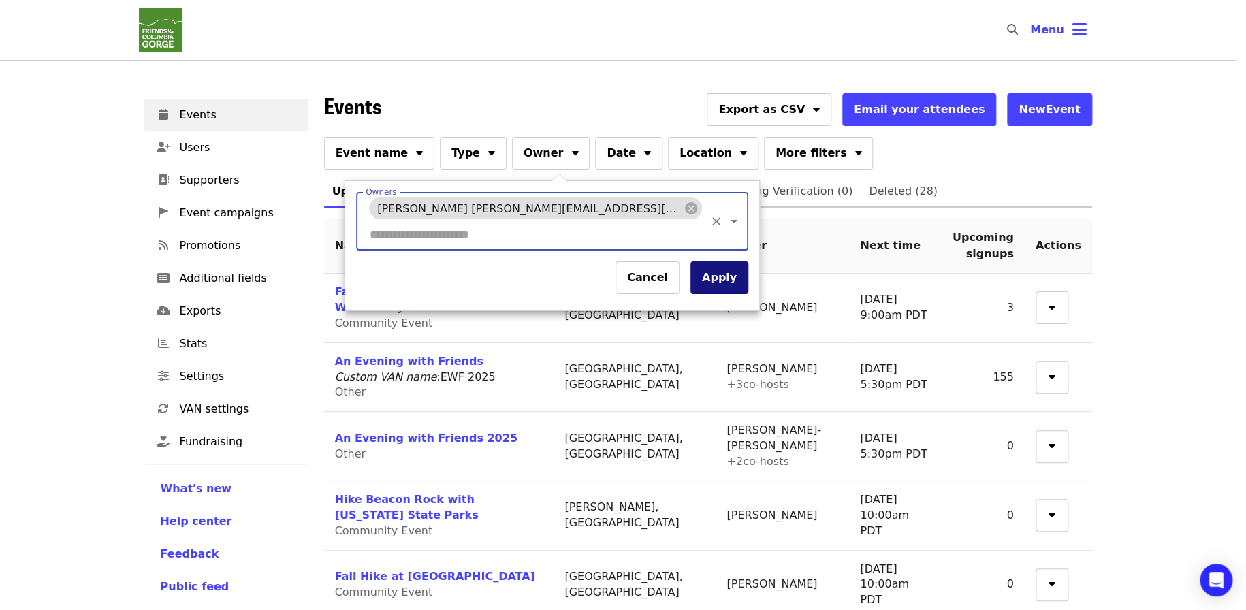
click at [690, 264] on button "Apply" at bounding box center [719, 277] width 58 height 33
